Goal: Check status: Check status

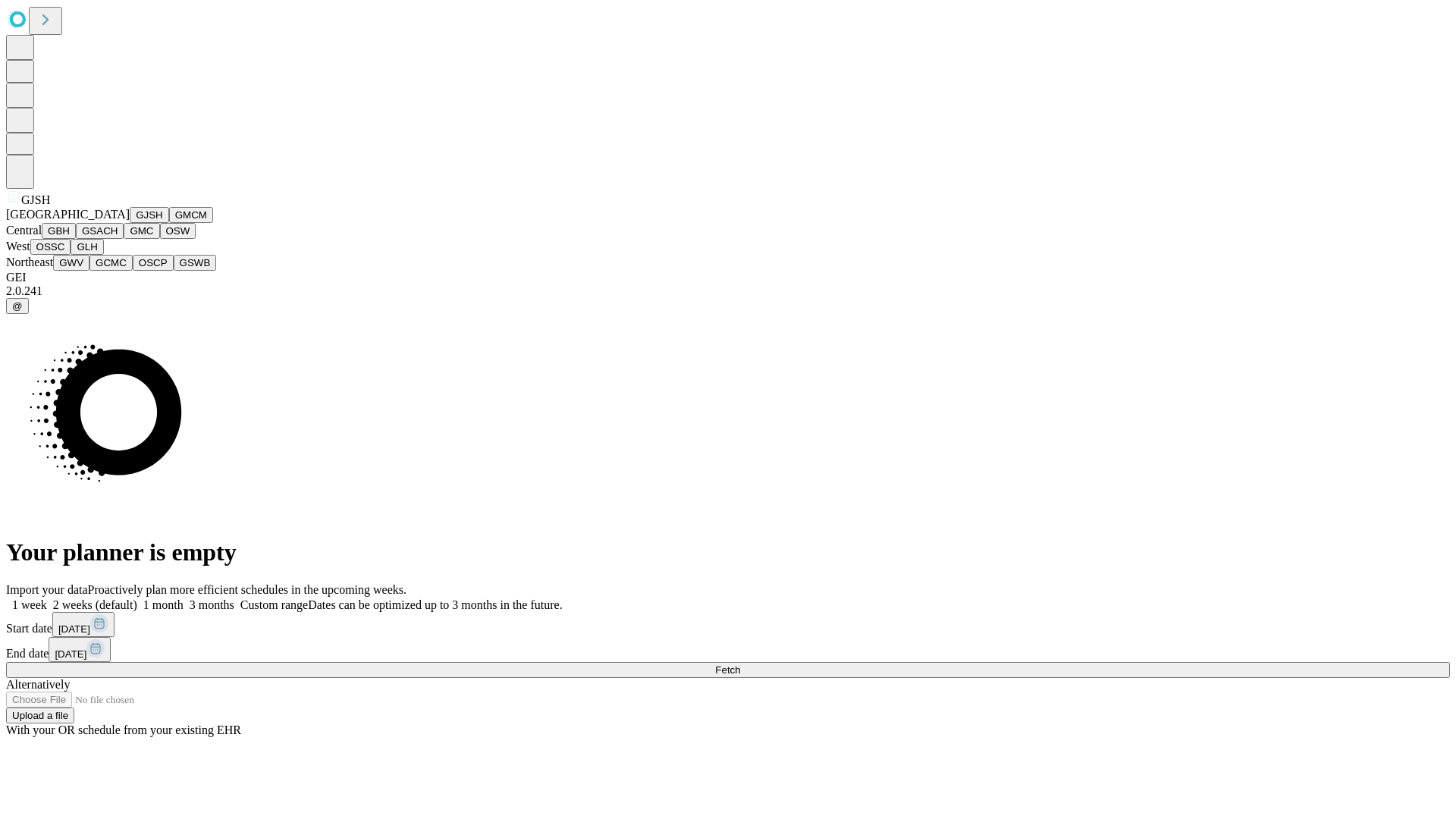
click at [129, 223] on button "GJSH" at bounding box center [149, 215] width 40 height 16
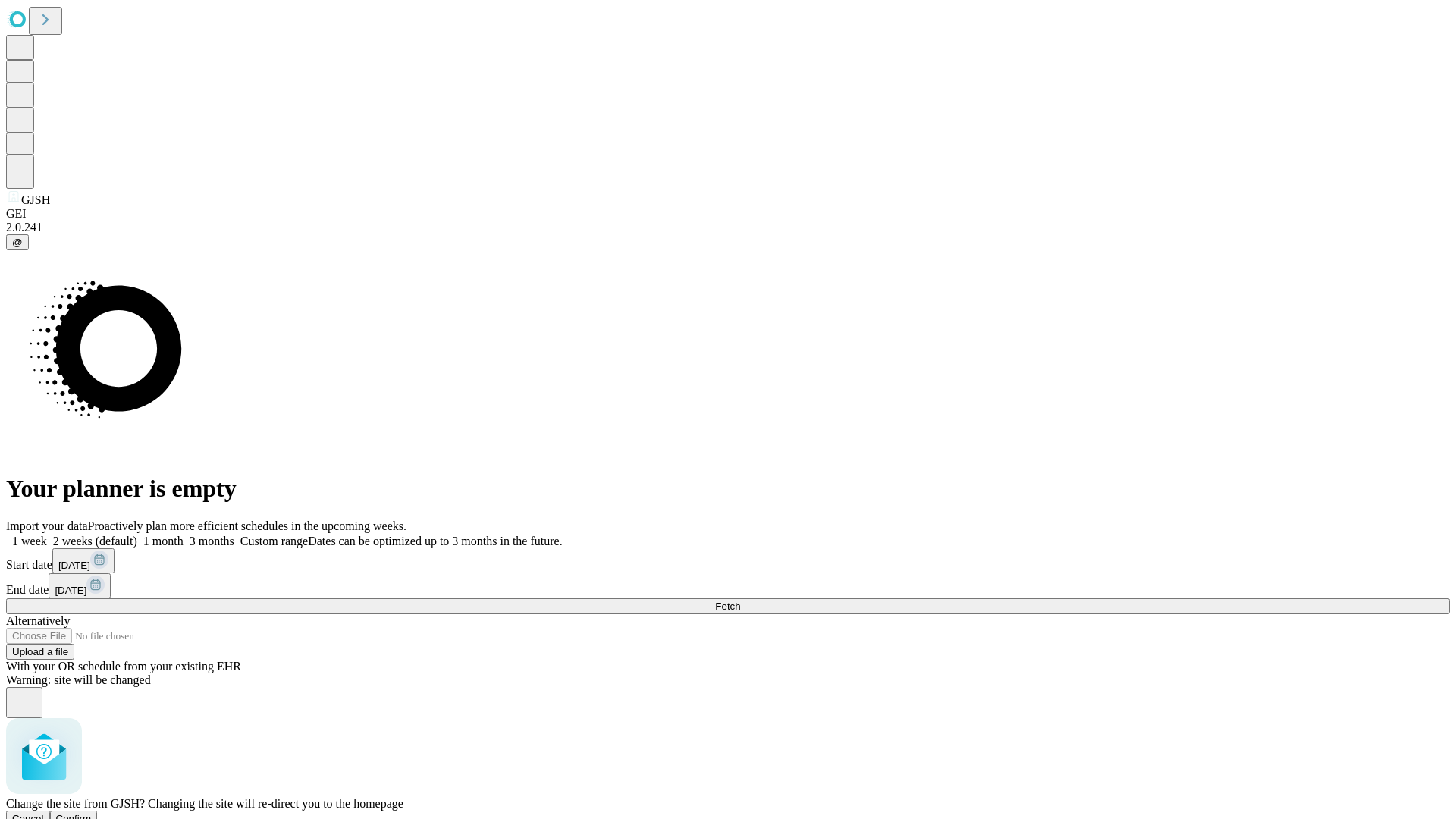
click at [92, 813] on span "Confirm" at bounding box center [74, 818] width 36 height 11
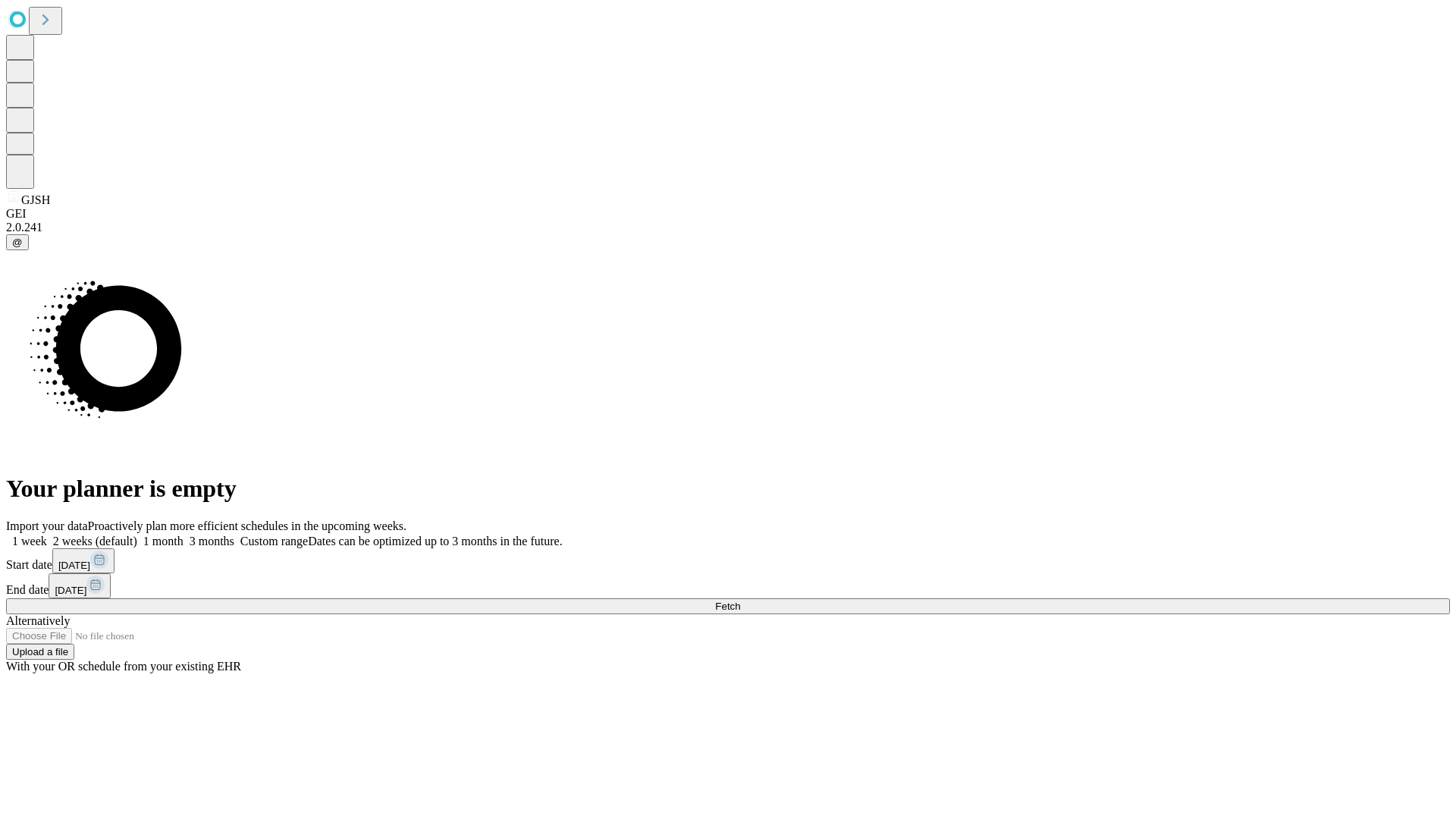
click at [137, 534] on label "2 weeks (default)" at bounding box center [92, 540] width 91 height 13
click at [740, 601] on span "Fetch" at bounding box center [727, 606] width 25 height 11
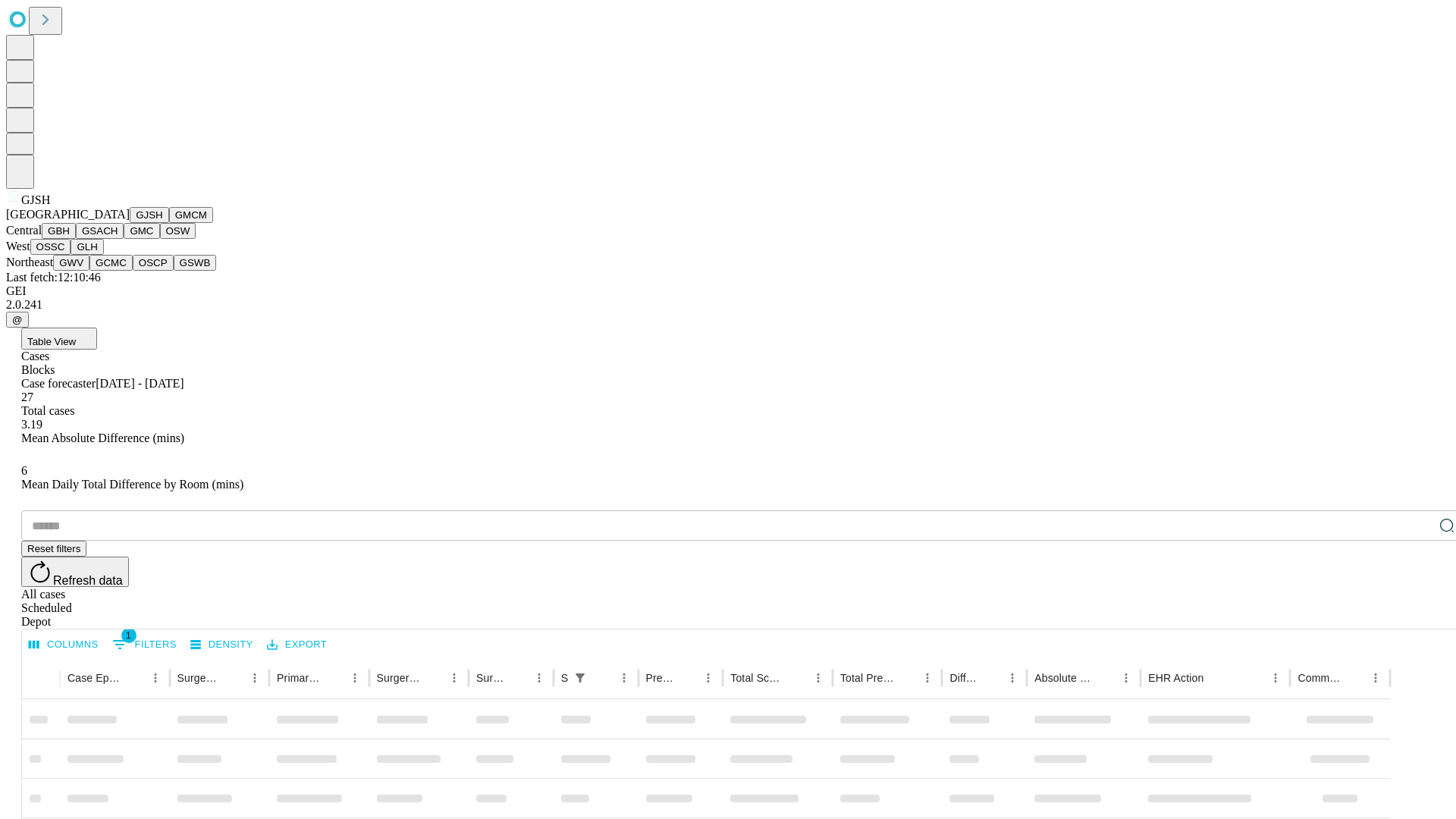
click at [169, 223] on button "GMCM" at bounding box center [191, 215] width 44 height 16
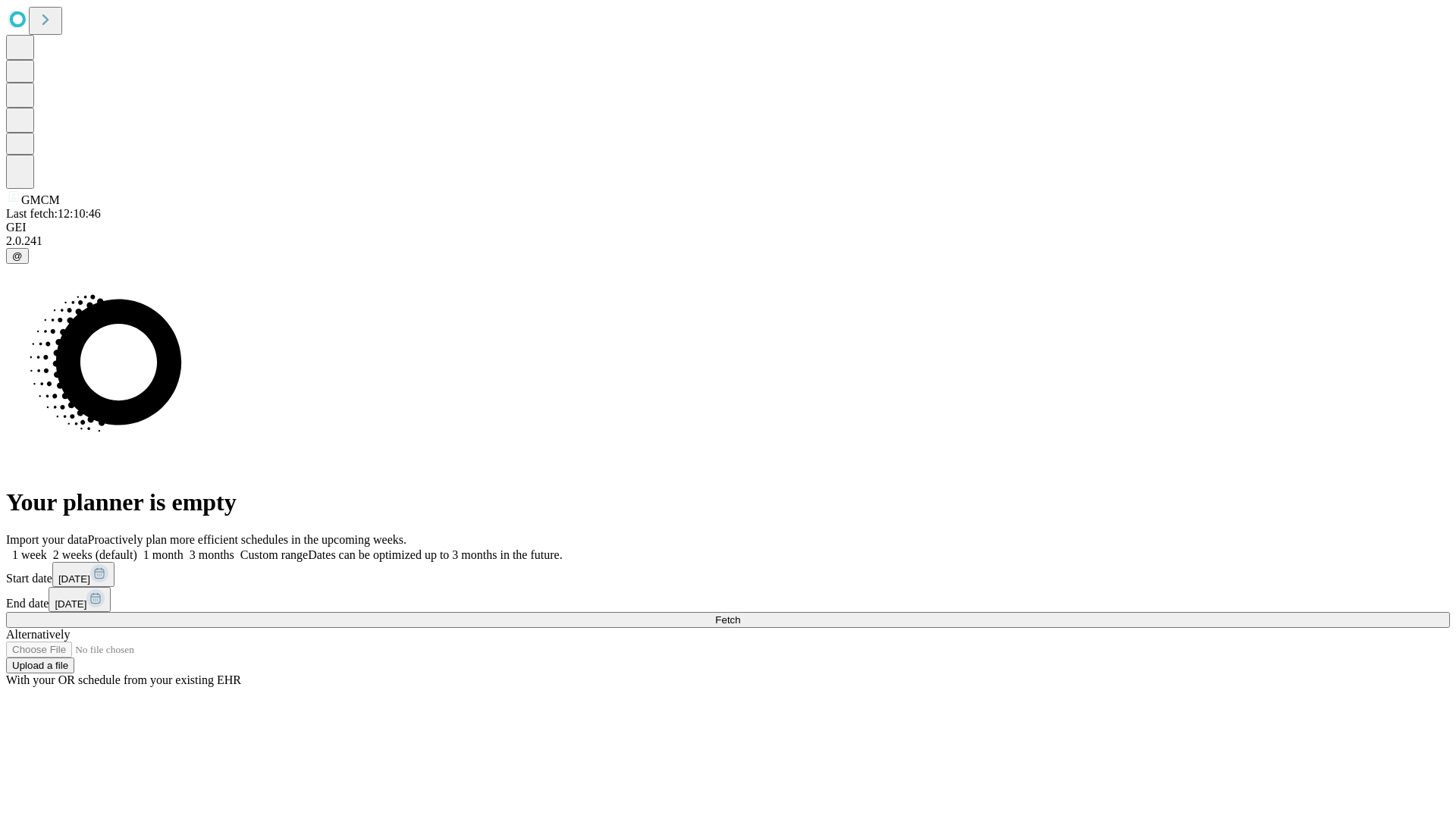
click at [137, 548] on label "2 weeks (default)" at bounding box center [92, 554] width 91 height 13
click at [740, 614] on span "Fetch" at bounding box center [727, 620] width 25 height 11
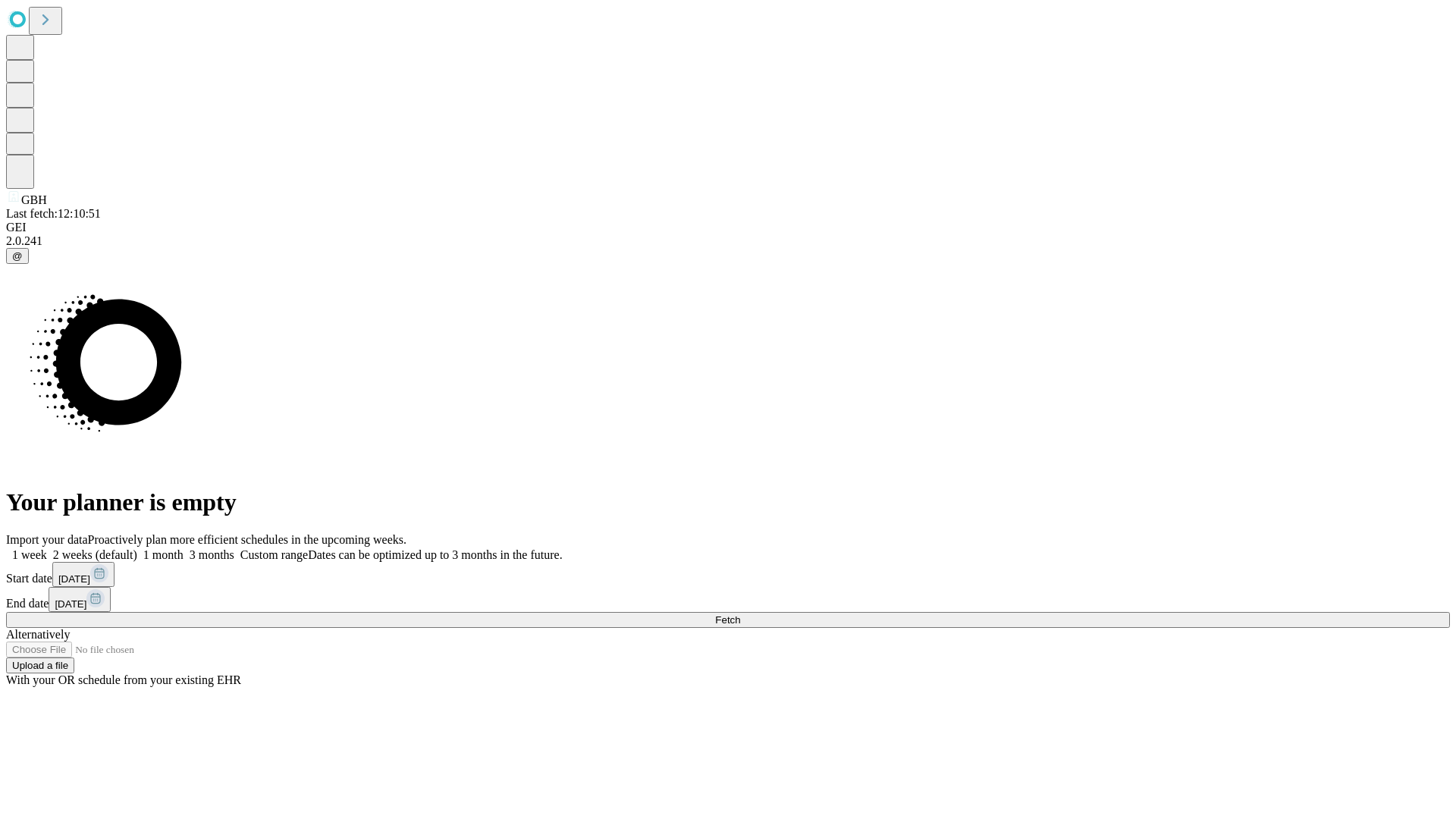
click at [137, 548] on label "2 weeks (default)" at bounding box center [92, 554] width 91 height 13
click at [740, 614] on span "Fetch" at bounding box center [727, 620] width 25 height 11
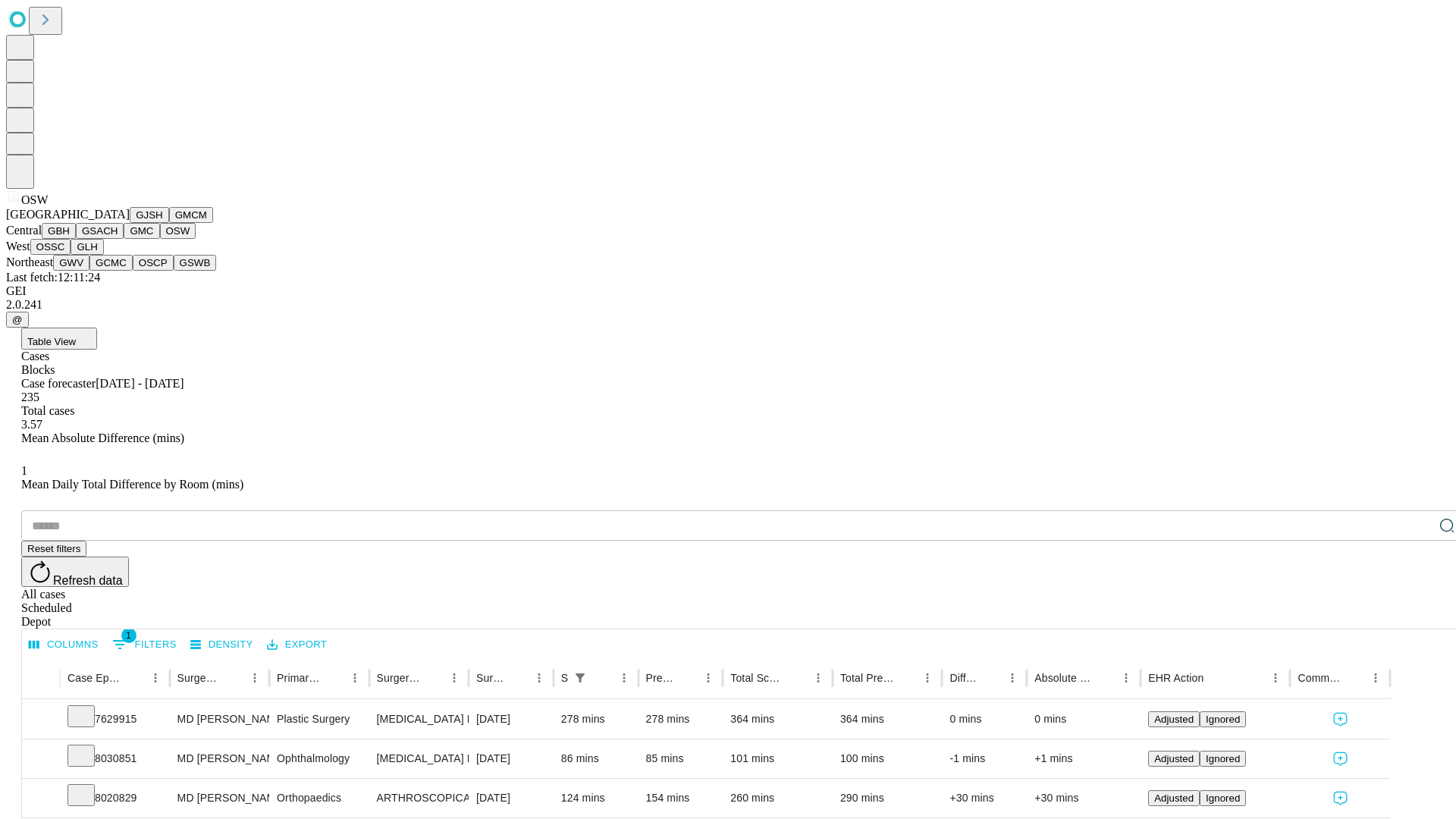
click at [72, 255] on button "OSSC" at bounding box center [51, 247] width 41 height 16
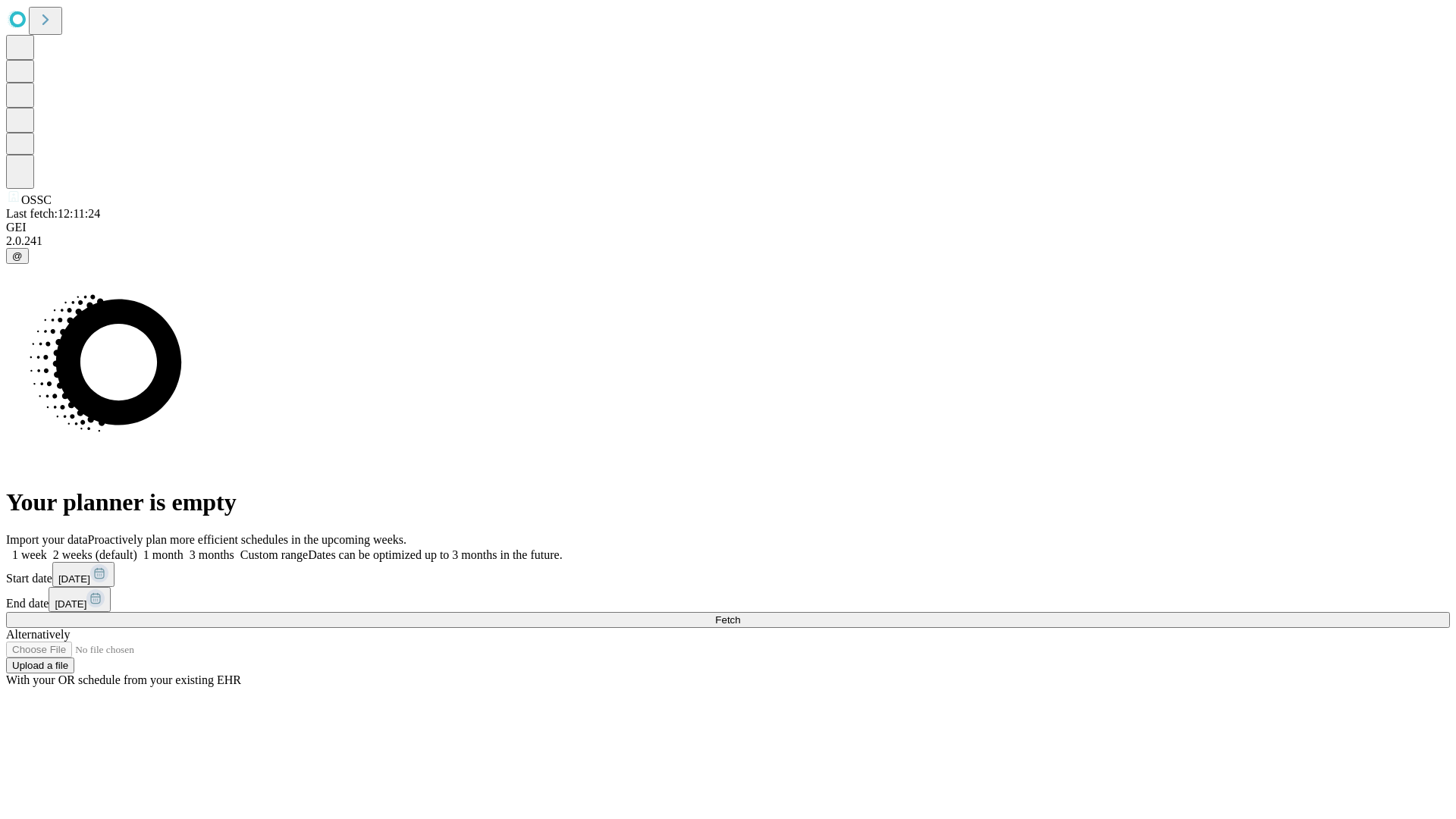
click at [137, 548] on label "2 weeks (default)" at bounding box center [92, 554] width 91 height 13
click at [740, 614] on span "Fetch" at bounding box center [727, 620] width 25 height 11
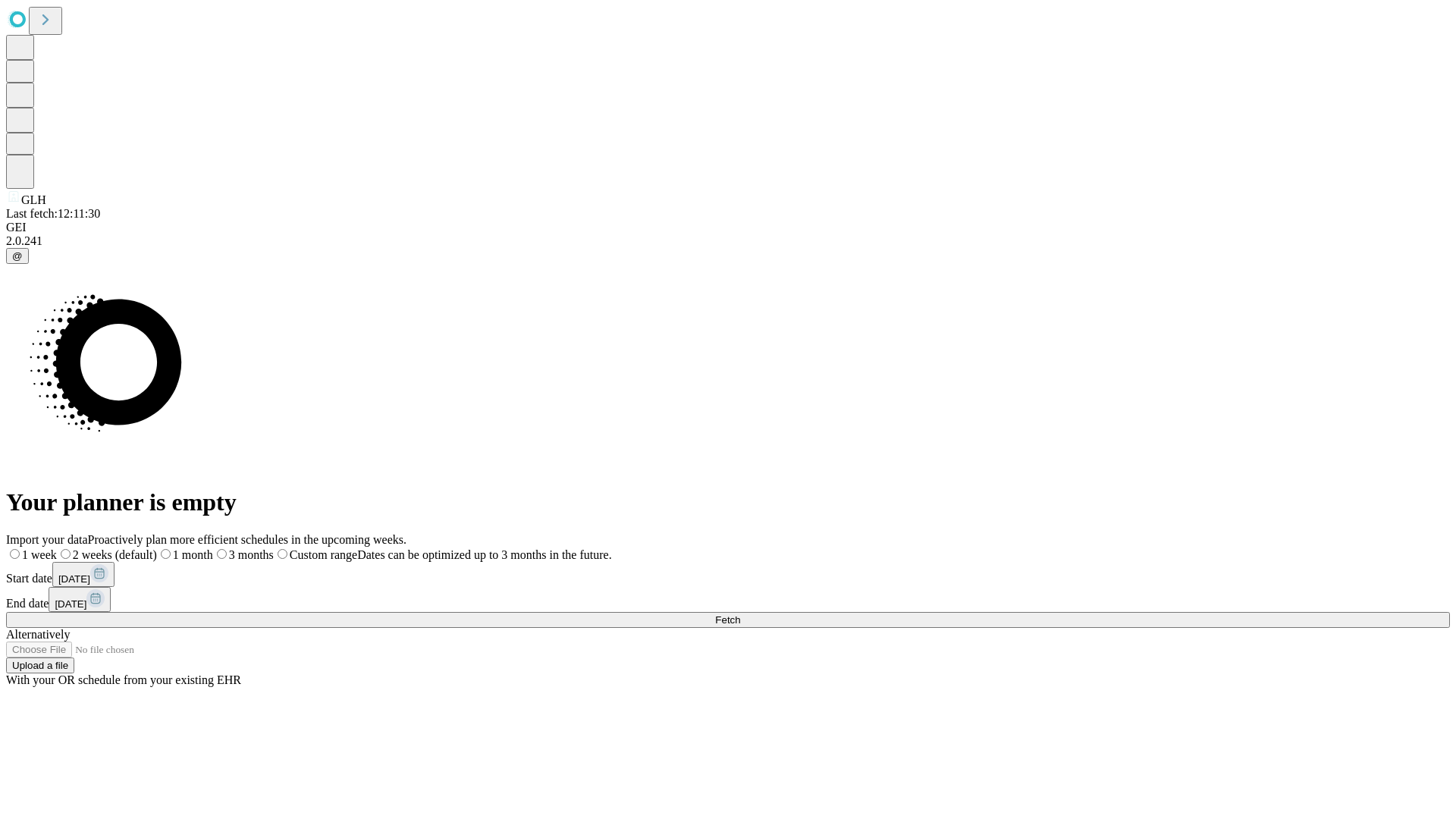
click at [740, 614] on span "Fetch" at bounding box center [727, 620] width 25 height 11
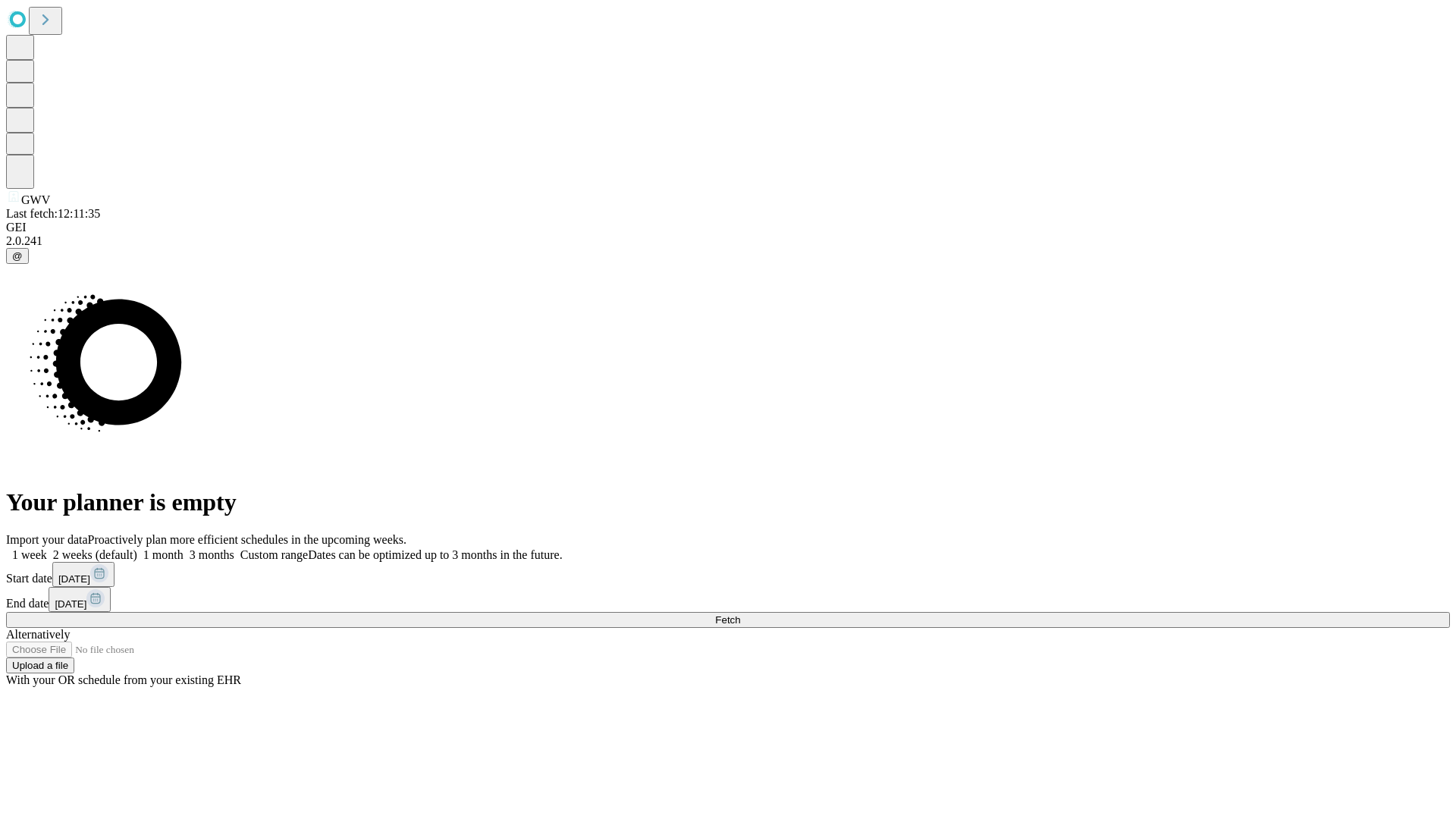
click at [740, 614] on span "Fetch" at bounding box center [727, 620] width 25 height 11
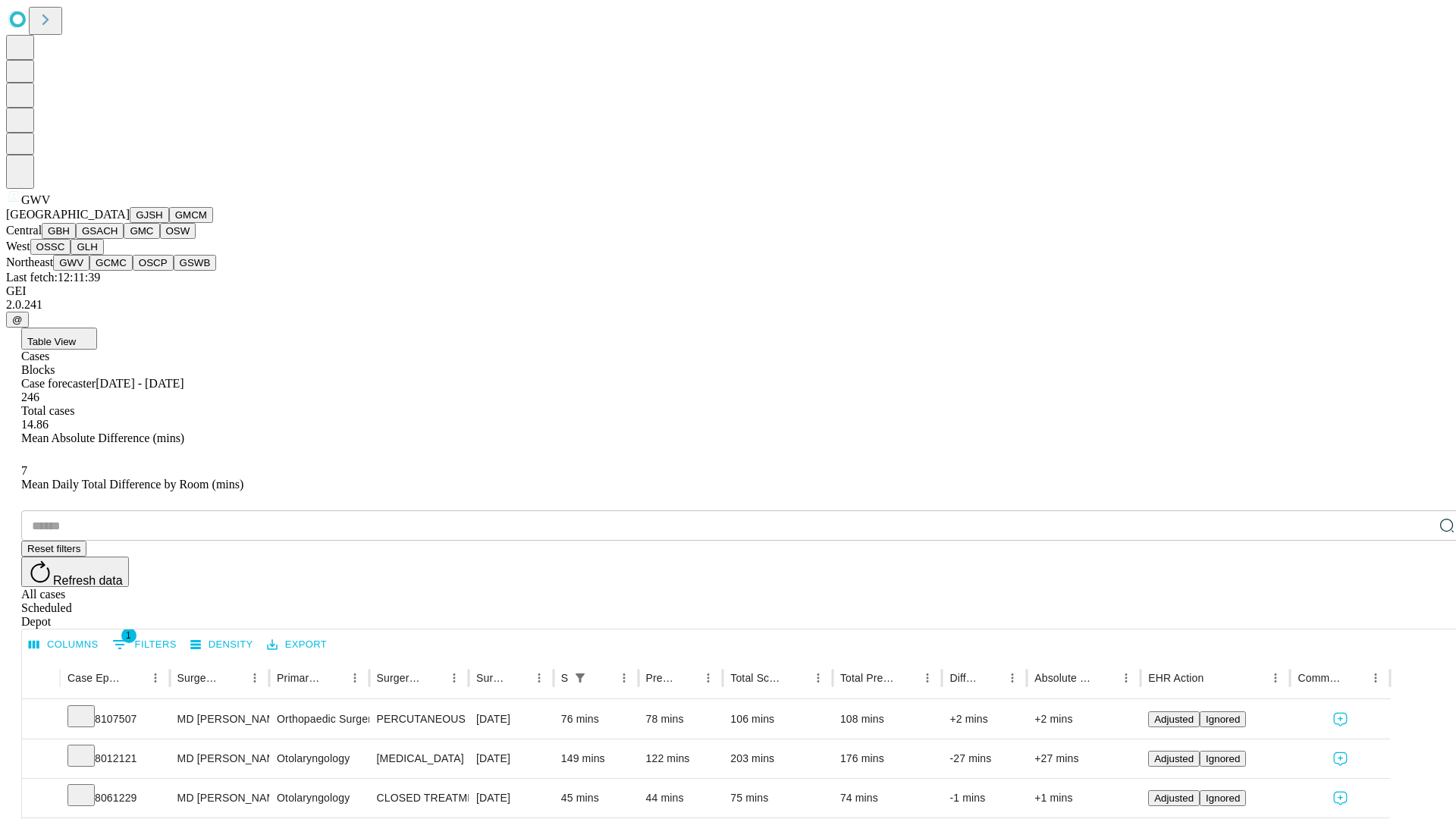
click at [117, 271] on button "GCMC" at bounding box center [111, 263] width 43 height 16
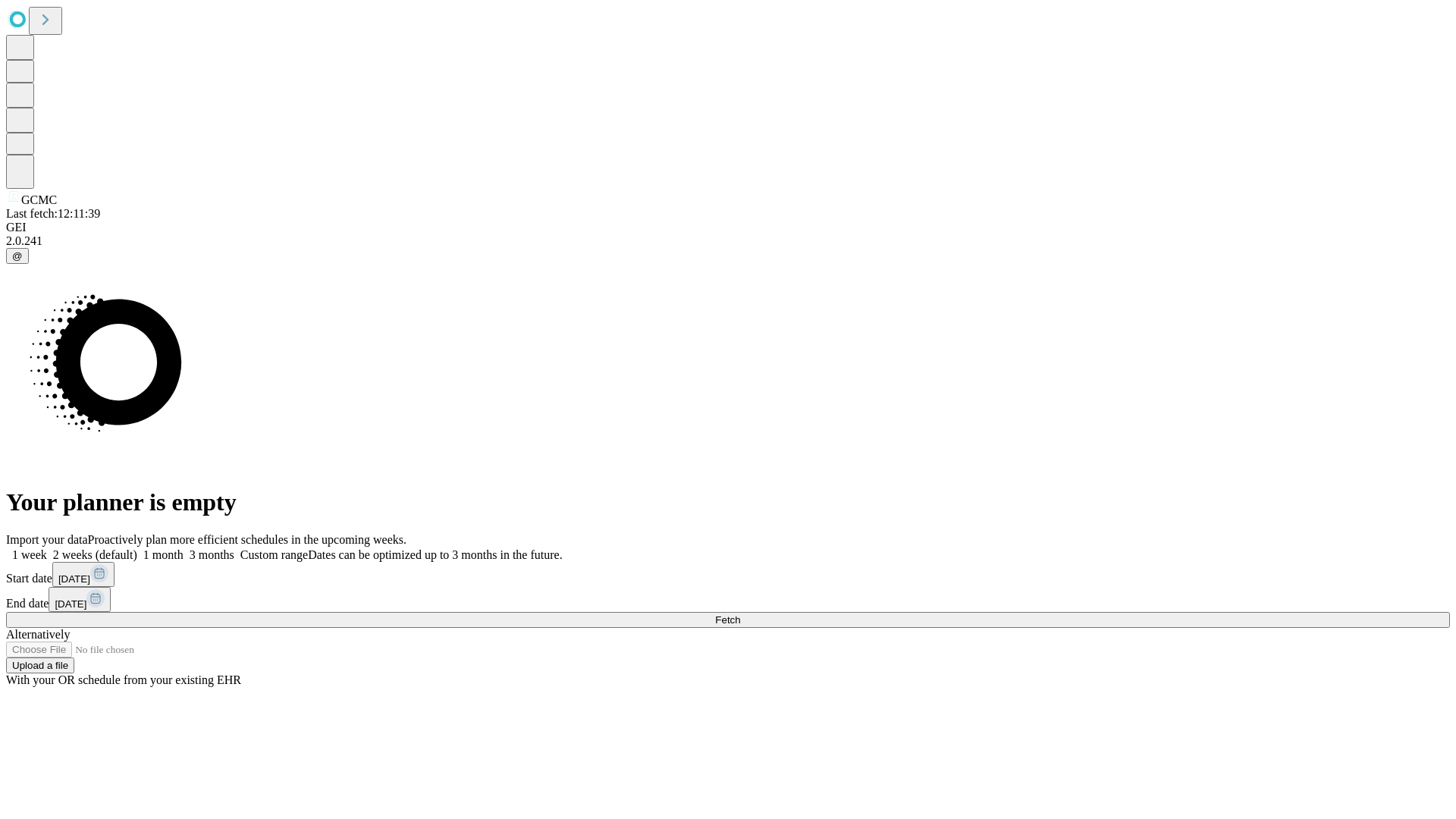
click at [137, 548] on label "2 weeks (default)" at bounding box center [92, 554] width 91 height 13
click at [740, 614] on span "Fetch" at bounding box center [727, 620] width 25 height 11
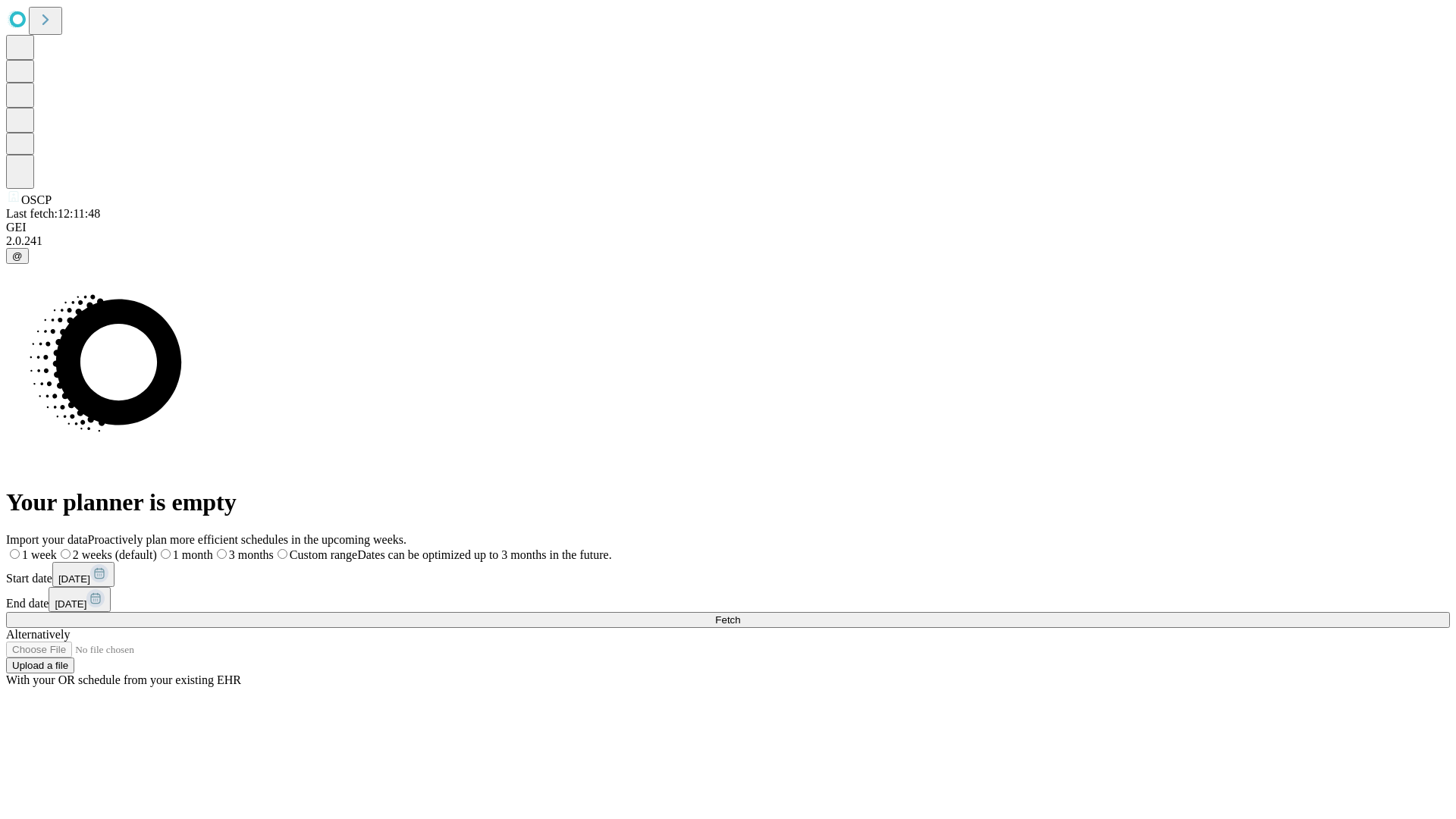
click at [157, 548] on label "2 weeks (default)" at bounding box center [107, 554] width 100 height 13
click at [740, 614] on span "Fetch" at bounding box center [727, 620] width 25 height 11
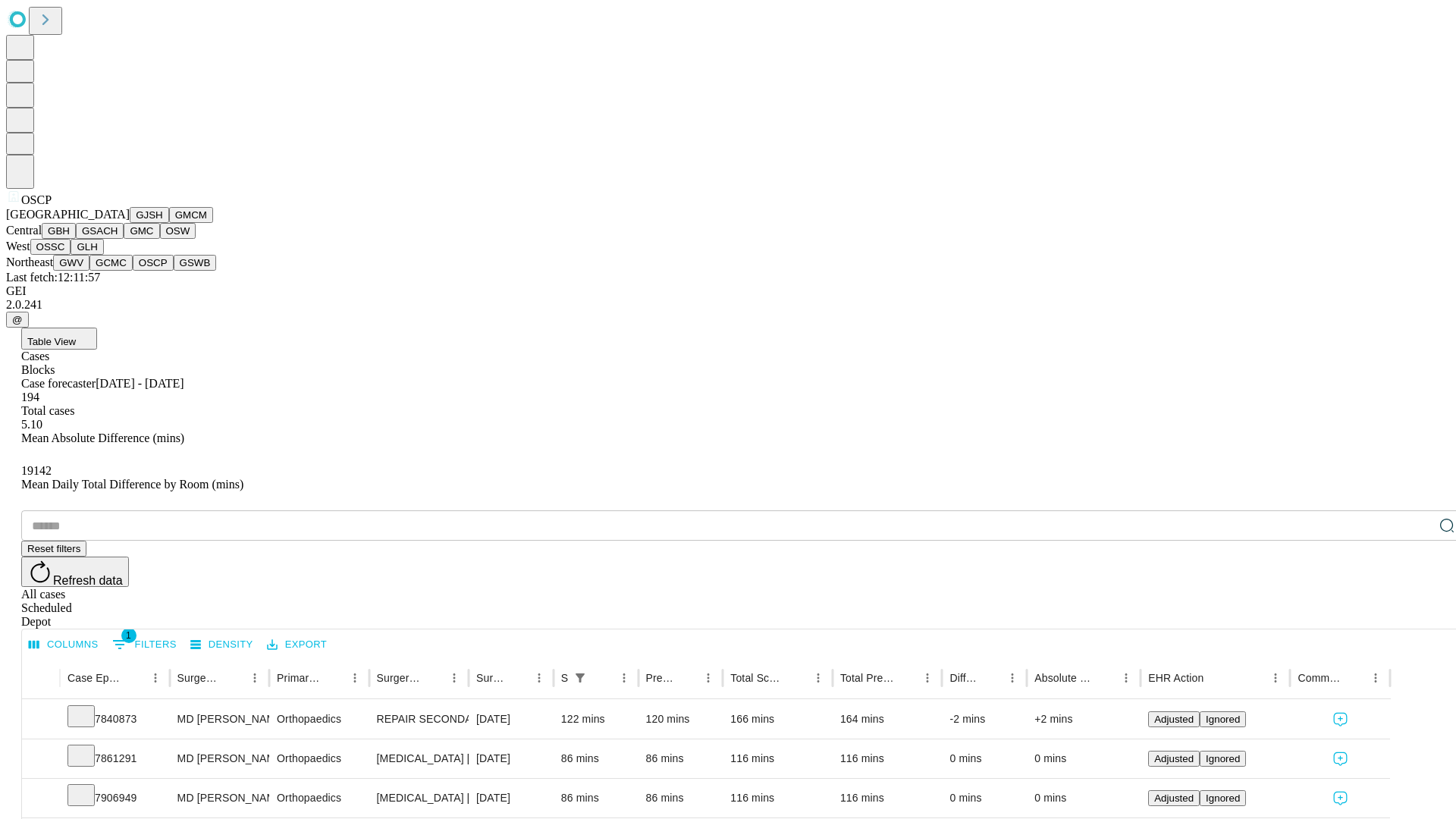
click at [174, 271] on button "GSWB" at bounding box center [195, 263] width 43 height 16
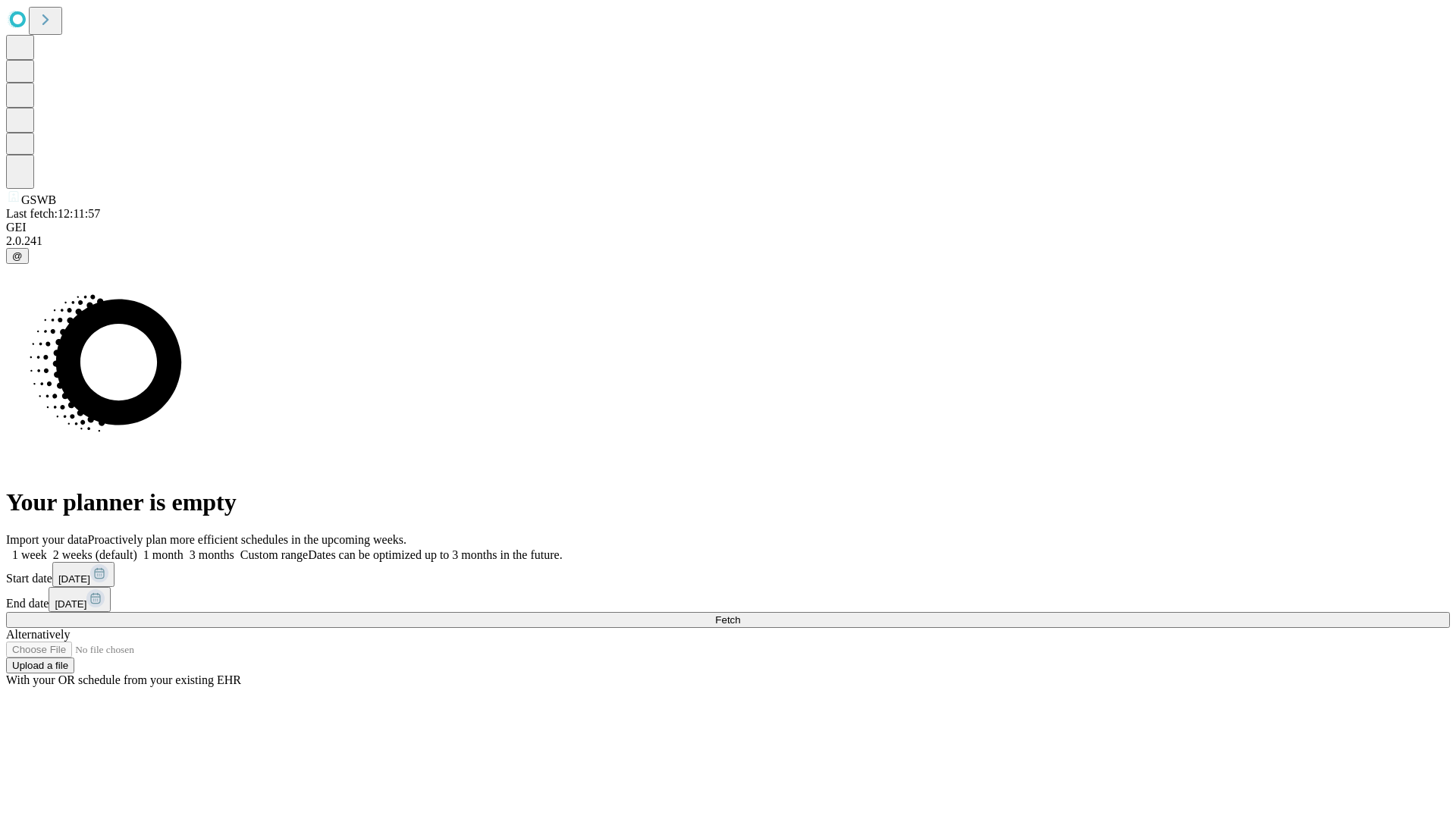
click at [137, 548] on label "2 weeks (default)" at bounding box center [92, 554] width 91 height 13
click at [740, 614] on span "Fetch" at bounding box center [727, 620] width 25 height 11
